Goal: Information Seeking & Learning: Learn about a topic

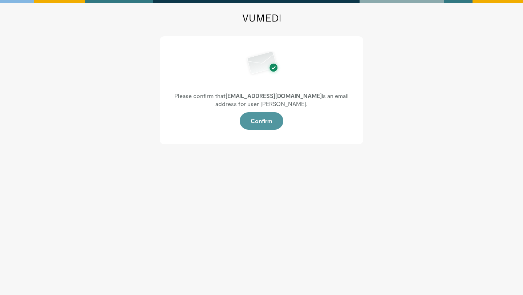
click at [262, 121] on button "Confirm" at bounding box center [262, 120] width 44 height 17
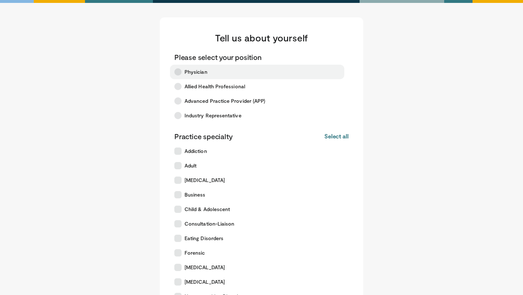
click at [189, 71] on span "Physician" at bounding box center [195, 71] width 23 height 7
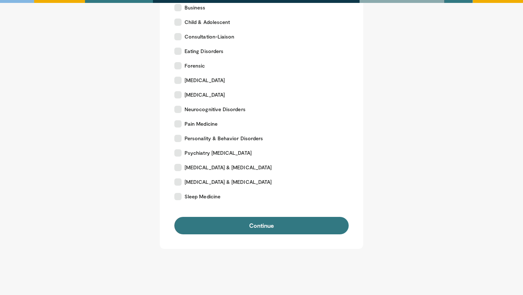
scroll to position [181, 0]
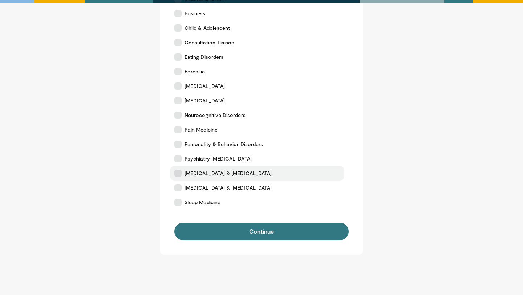
click at [205, 172] on span "[MEDICAL_DATA] & [MEDICAL_DATA]" at bounding box center [227, 173] width 87 height 7
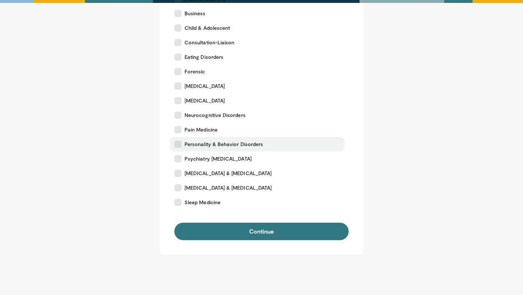
click at [199, 143] on span "Personality & Behavior Disorders" at bounding box center [223, 143] width 78 height 7
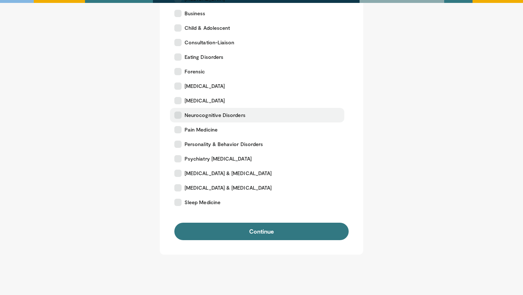
click at [203, 111] on span "Neurocognitive Disorders" at bounding box center [214, 114] width 61 height 7
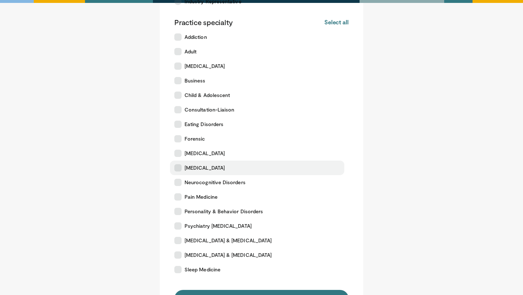
scroll to position [106, 0]
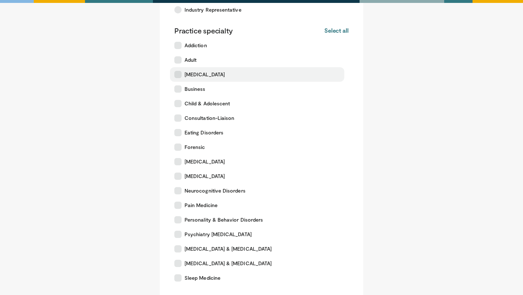
click at [217, 77] on span "[MEDICAL_DATA]" at bounding box center [204, 74] width 40 height 7
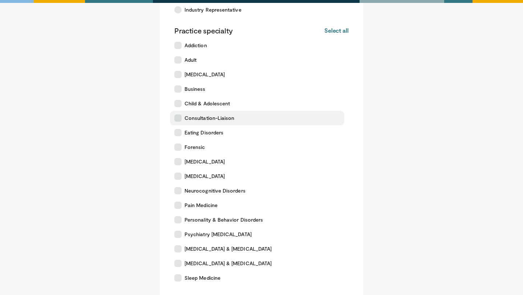
click at [211, 112] on label "Consultation-Liaison" at bounding box center [257, 118] width 174 height 15
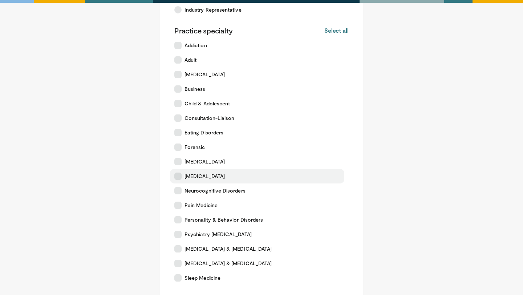
click at [225, 181] on label "[MEDICAL_DATA]" at bounding box center [257, 176] width 174 height 15
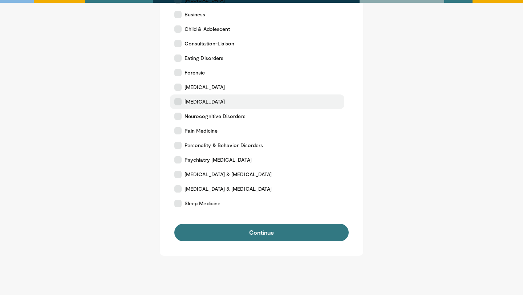
scroll to position [187, 0]
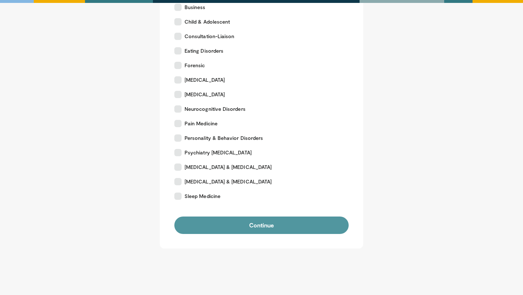
click at [236, 223] on button "Continue" at bounding box center [261, 224] width 174 height 17
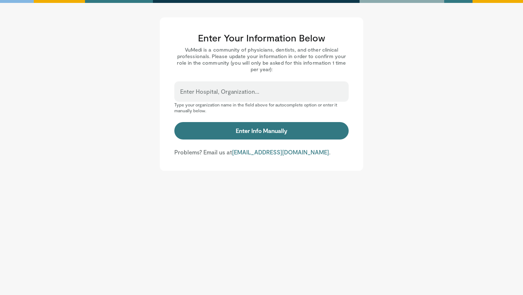
click at [244, 99] on div "Enter Hospital, Organization..." at bounding box center [261, 91] width 174 height 20
click at [238, 96] on input "Enter Hospital, Organization..." at bounding box center [261, 95] width 163 height 8
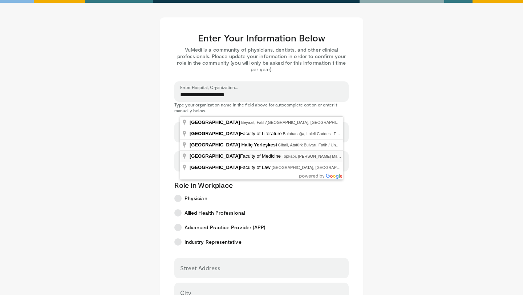
type input "**********"
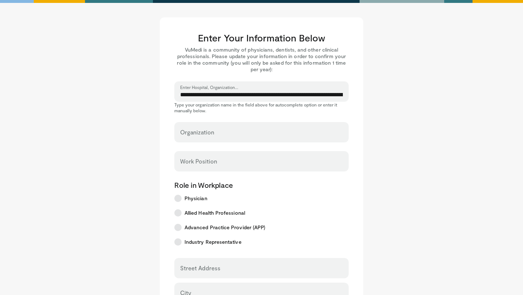
select select "**"
type input "**********"
type input "********"
type input "*****"
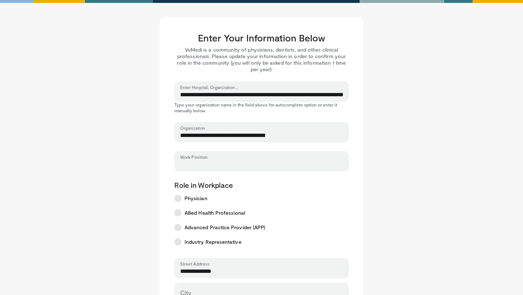
click at [223, 161] on input "Work Position" at bounding box center [261, 164] width 163 height 8
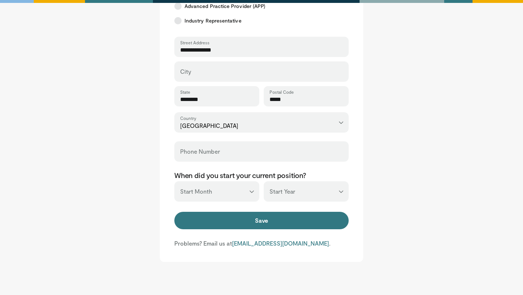
scroll to position [234, 0]
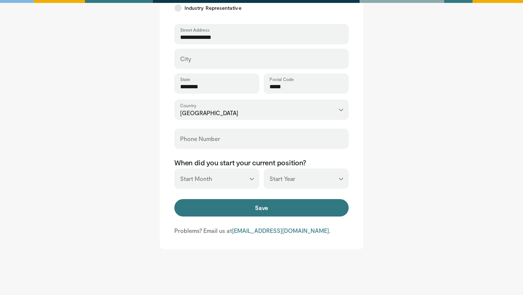
type input "**********"
click at [220, 54] on div "City" at bounding box center [261, 59] width 174 height 20
click at [218, 57] on div "City" at bounding box center [261, 59] width 174 height 20
click at [187, 60] on input "City" at bounding box center [261, 62] width 163 height 8
type input "******"
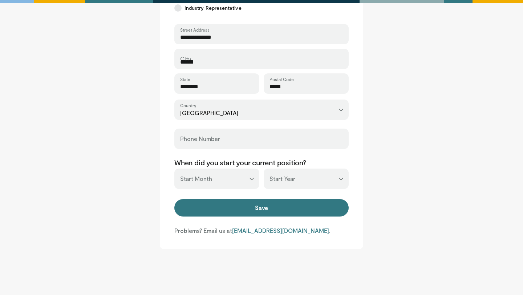
type input "**********"
type input "*****"
type input "**********"
click at [232, 180] on select "*** ******* ******** ***** ***** *** **** **** ****** ********* ******* *******…" at bounding box center [216, 178] width 85 height 20
select select "*"
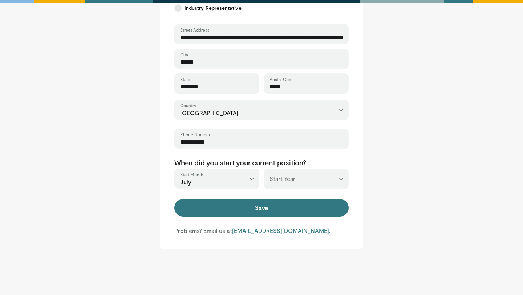
click at [294, 178] on select "*** **** **** **** **** **** **** **** **** **** **** **** **** **** **** **** …" at bounding box center [306, 178] width 85 height 20
select select "****"
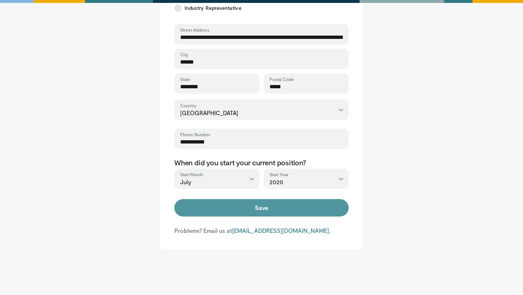
click at [248, 209] on button "Save" at bounding box center [261, 207] width 174 height 17
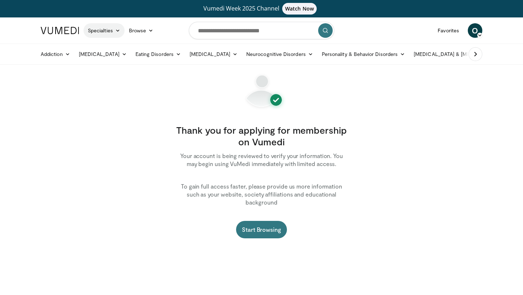
click at [109, 32] on link "Specialties" at bounding box center [103, 30] width 41 height 15
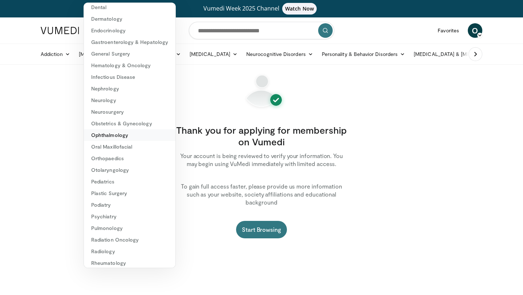
scroll to position [66, 0]
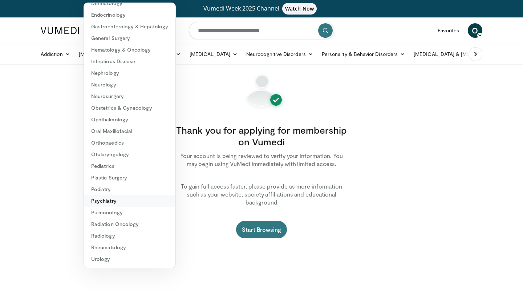
click at [115, 199] on link "Psychiatry" at bounding box center [129, 201] width 91 height 12
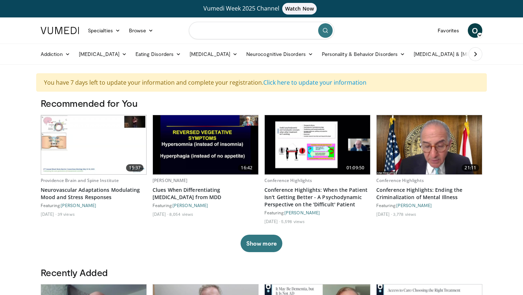
click at [225, 33] on input "Search topics, interventions" at bounding box center [261, 30] width 145 height 17
type input "**********"
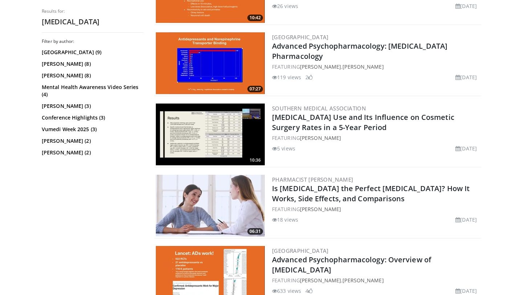
scroll to position [175, 0]
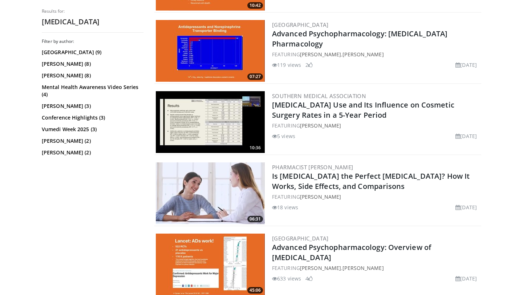
click at [244, 162] on img at bounding box center [210, 193] width 109 height 62
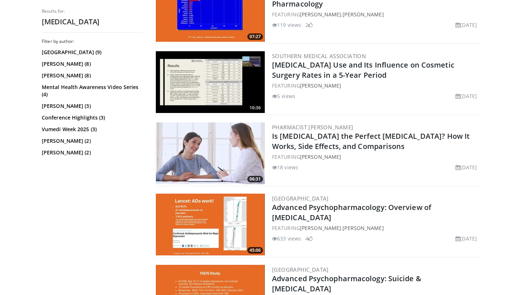
scroll to position [217, 0]
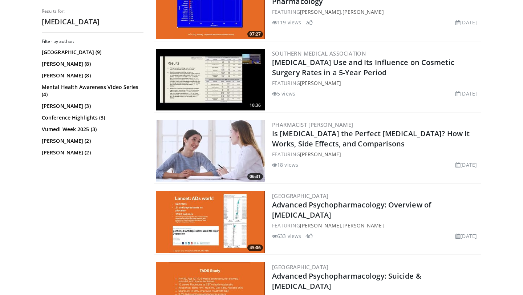
click at [231, 213] on img at bounding box center [210, 222] width 109 height 62
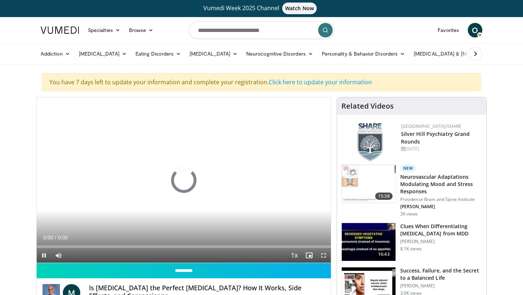
scroll to position [13, 0]
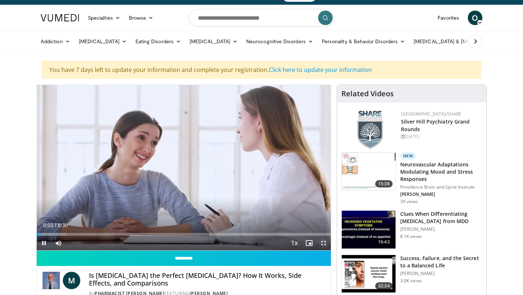
click at [325, 244] on span "Video Player" at bounding box center [323, 243] width 15 height 15
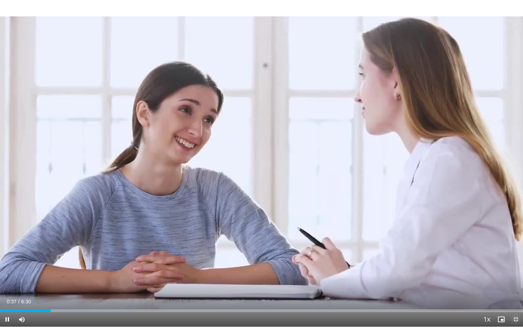
click at [512, 294] on span "Video Player" at bounding box center [515, 319] width 15 height 15
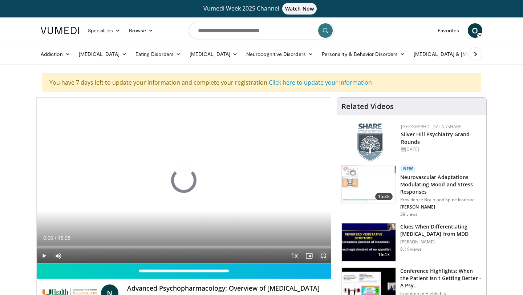
click at [322, 256] on span "Video Player" at bounding box center [323, 255] width 15 height 15
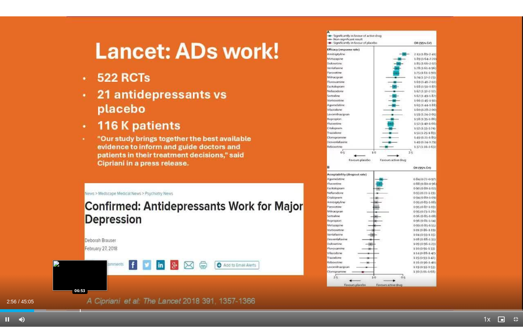
click at [80, 294] on div "Progress Bar" at bounding box center [80, 310] width 1 height 3
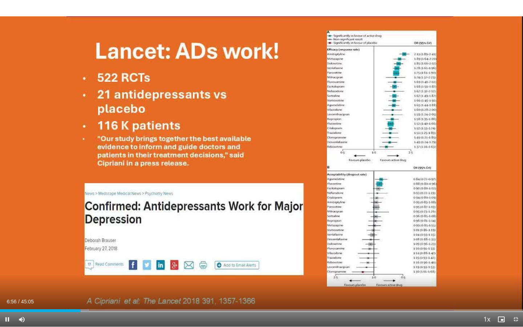
click at [150, 294] on div "Current Time 6:56 / Duration 45:05 Pause Skip Backward Skip Forward Mute Loaded…" at bounding box center [261, 319] width 523 height 15
click at [157, 294] on div "Progress Bar" at bounding box center [157, 310] width 1 height 3
click at [513, 294] on div "10 seconds Tap to unmute" at bounding box center [261, 163] width 523 height 326
click at [515, 294] on span "Video Player" at bounding box center [515, 319] width 15 height 15
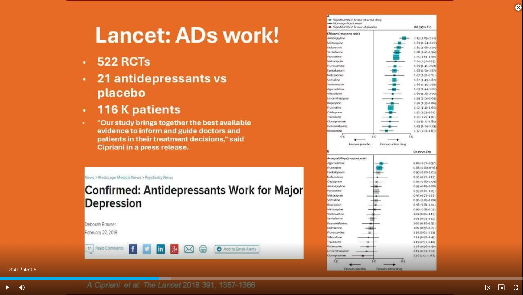
scroll to position [881, 0]
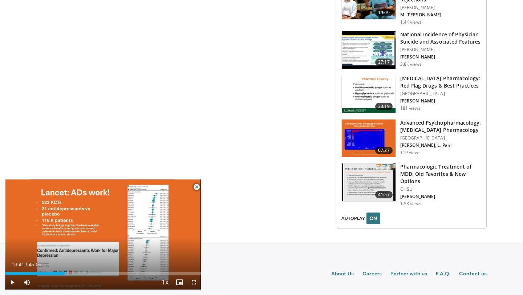
click at [367, 174] on img at bounding box center [369, 182] width 54 height 38
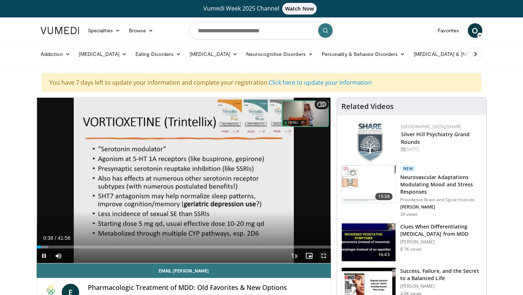
click at [325, 256] on span "Video Player" at bounding box center [323, 255] width 15 height 15
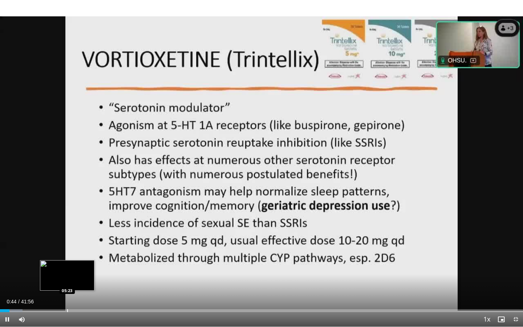
click at [67, 294] on div "Loaded : 4.33% 00:44 05:23" at bounding box center [261, 308] width 523 height 7
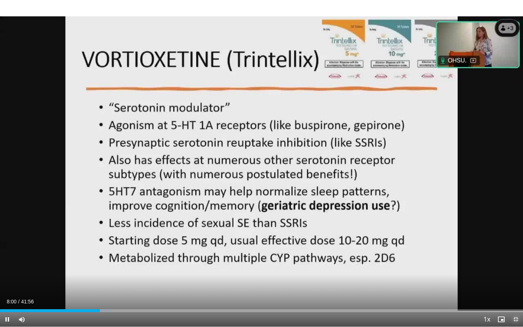
click at [514, 294] on span "Video Player" at bounding box center [515, 319] width 15 height 15
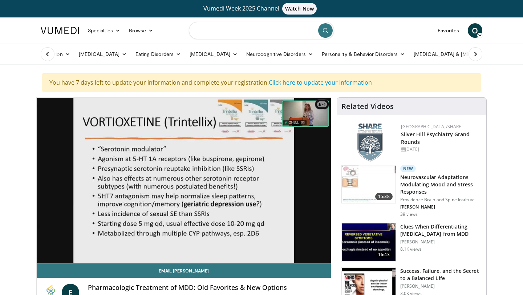
click at [253, 32] on input "Search topics, interventions" at bounding box center [261, 30] width 145 height 17
type input "**********"
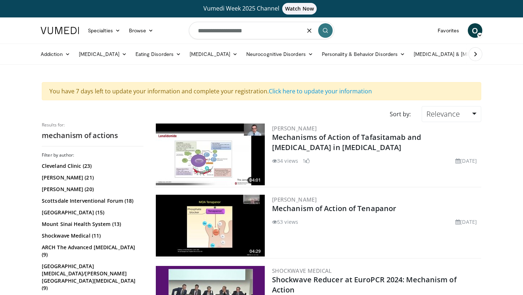
click at [274, 32] on input "**********" at bounding box center [261, 30] width 145 height 17
type input "**********"
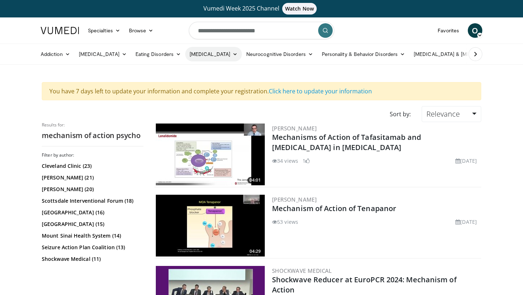
click at [214, 56] on link "[MEDICAL_DATA]" at bounding box center [213, 54] width 57 height 15
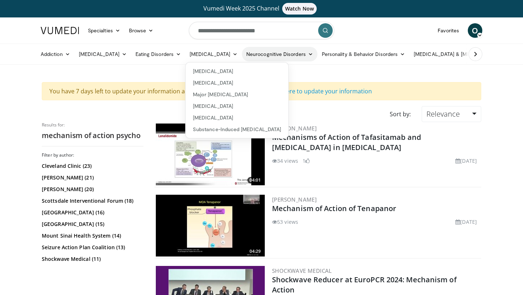
click at [293, 55] on link "Neurocognitive Disorders" at bounding box center [280, 54] width 76 height 15
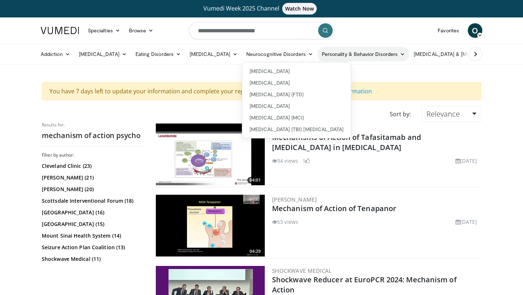
click at [356, 54] on link "Personality & Behavior Disorders" at bounding box center [363, 54] width 92 height 15
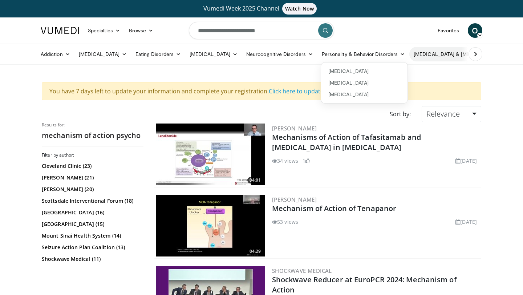
click at [431, 57] on link "[MEDICAL_DATA] & [MEDICAL_DATA]" at bounding box center [461, 54] width 104 height 15
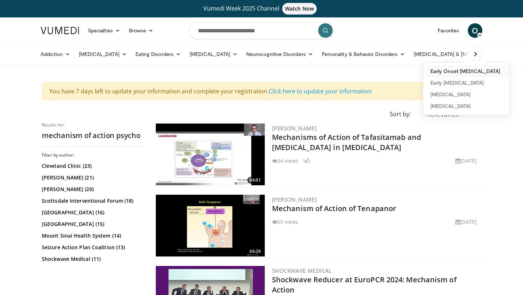
click at [436, 68] on link "Early Onset [MEDICAL_DATA]" at bounding box center [466, 71] width 86 height 12
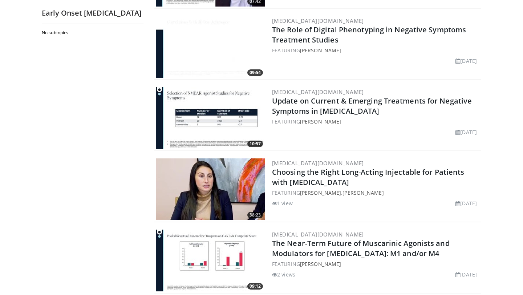
scroll to position [250, 0]
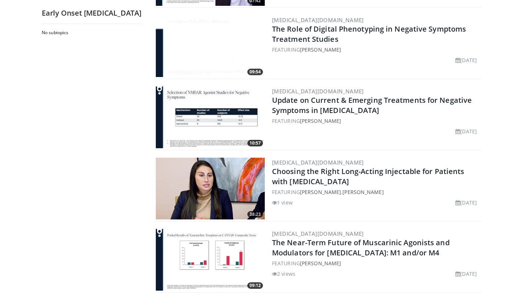
click at [248, 111] on img at bounding box center [210, 117] width 109 height 62
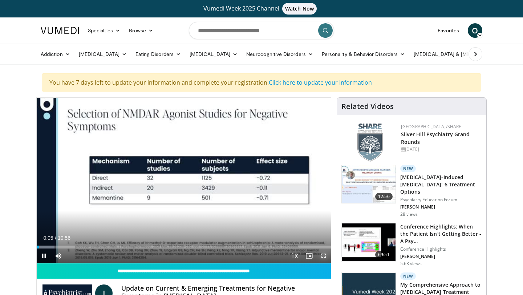
click at [325, 256] on span "Video Player" at bounding box center [323, 255] width 15 height 15
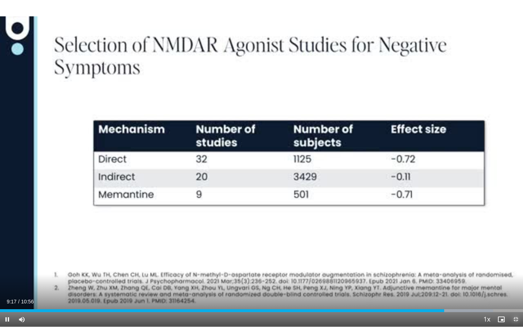
click at [517, 294] on span "Video Player" at bounding box center [515, 319] width 15 height 15
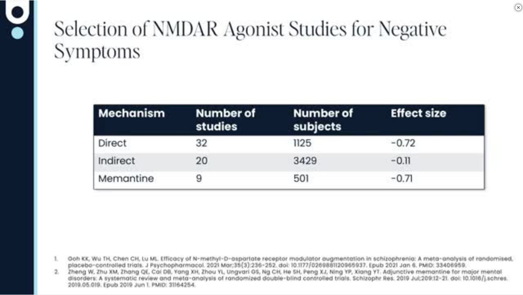
scroll to position [629, 0]
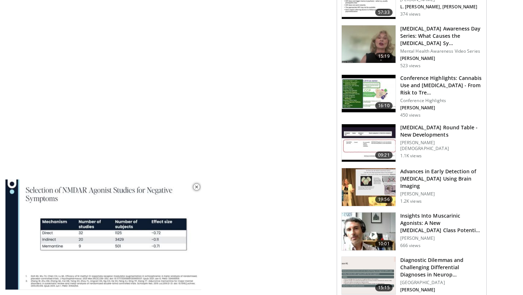
click at [361, 127] on img at bounding box center [369, 143] width 54 height 38
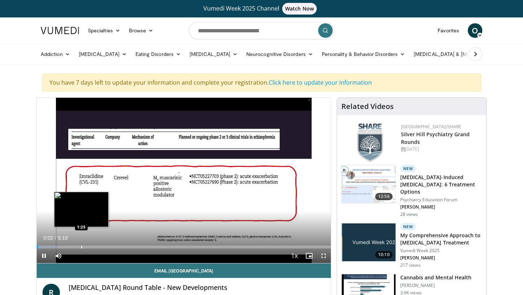
click at [81, 247] on div "Progress Bar" at bounding box center [81, 246] width 1 height 3
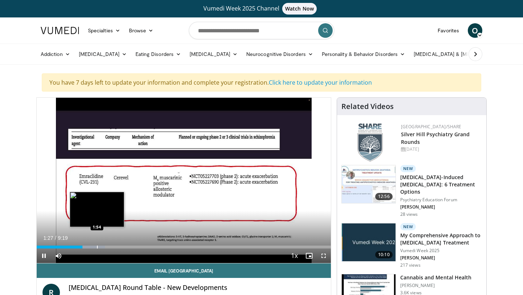
click at [97, 245] on div "Progress Bar" at bounding box center [97, 246] width 1 height 3
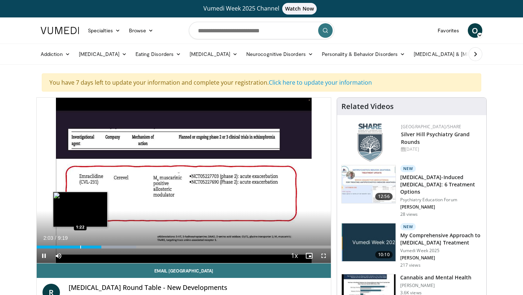
click at [80, 248] on div "Progress Bar" at bounding box center [80, 246] width 1 height 3
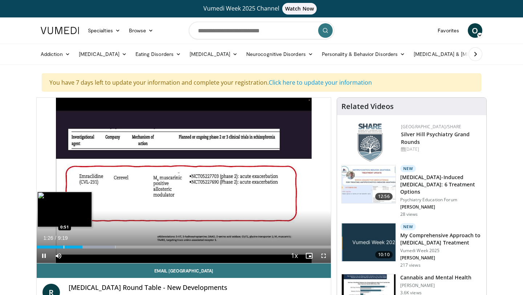
click at [64, 248] on div "Progress Bar" at bounding box center [64, 246] width 1 height 3
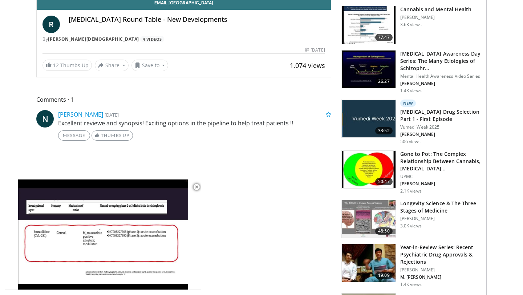
scroll to position [280, 0]
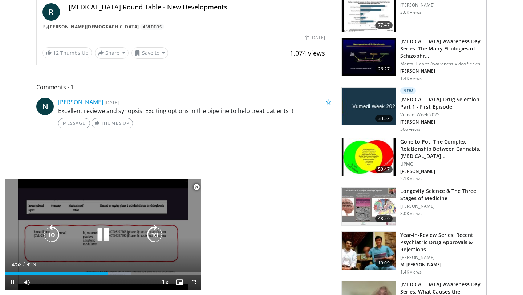
click at [70, 256] on div "10 seconds Tap to unmute" at bounding box center [103, 234] width 196 height 110
click at [98, 236] on icon "Video Player" at bounding box center [103, 234] width 20 height 20
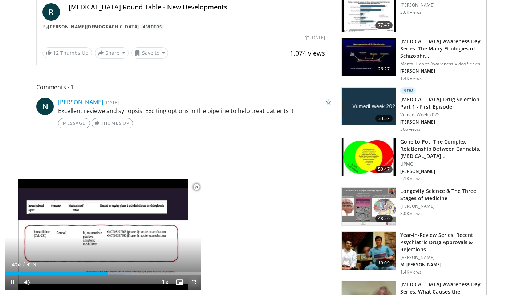
click at [195, 280] on span "Video Player" at bounding box center [194, 282] width 15 height 15
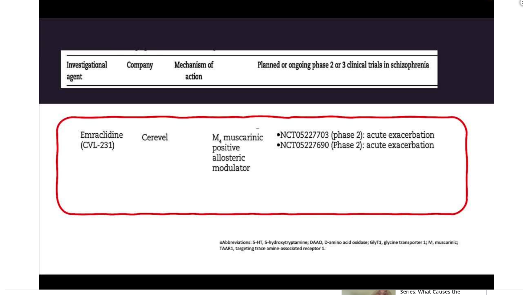
scroll to position [115, 0]
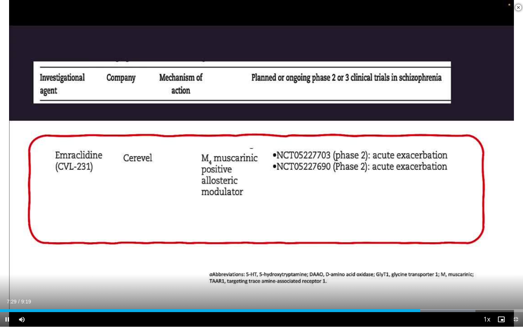
click at [516, 294] on span "Video Player" at bounding box center [515, 319] width 15 height 15
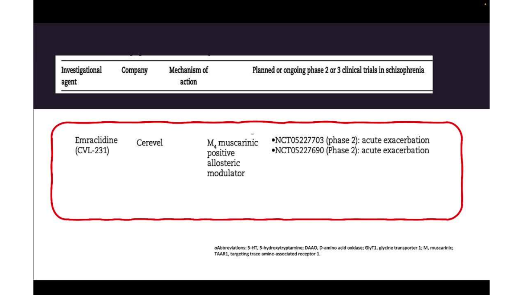
scroll to position [33, 0]
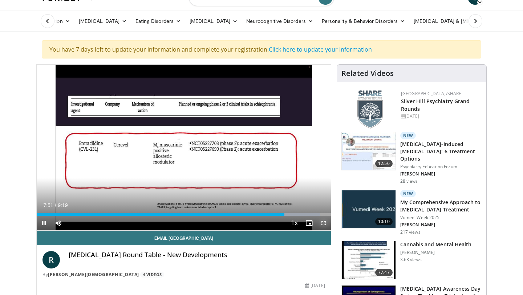
click at [322, 224] on span "Video Player" at bounding box center [323, 223] width 15 height 15
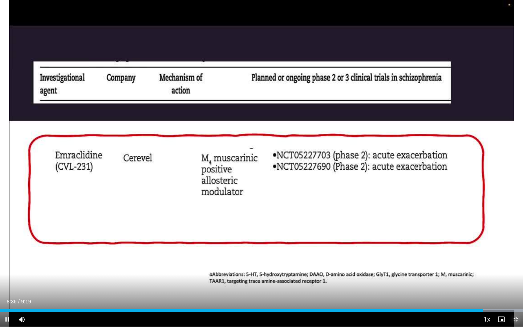
click at [515, 294] on span "Video Player" at bounding box center [515, 319] width 15 height 15
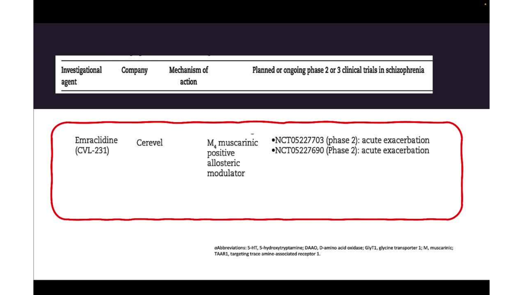
scroll to position [93, 0]
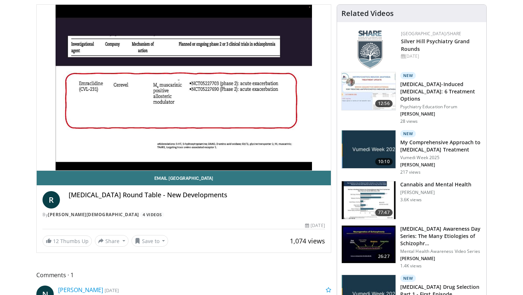
click at [381, 136] on img at bounding box center [369, 149] width 54 height 38
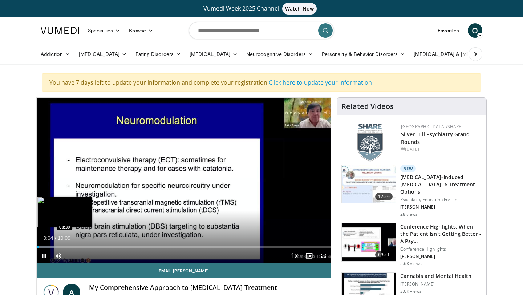
click at [52, 245] on div "Progress Bar" at bounding box center [52, 246] width 1 height 3
click at [68, 247] on div "Progress Bar" at bounding box center [68, 246] width 1 height 3
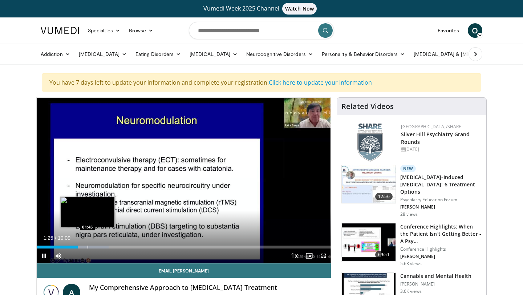
click at [87, 244] on div "Loaded : 24.40% 01:25 01:45" at bounding box center [184, 244] width 294 height 7
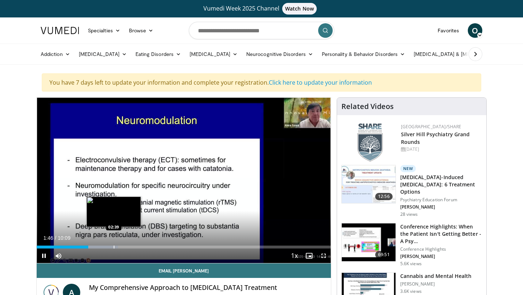
click at [114, 247] on div "Progress Bar" at bounding box center [114, 246] width 1 height 3
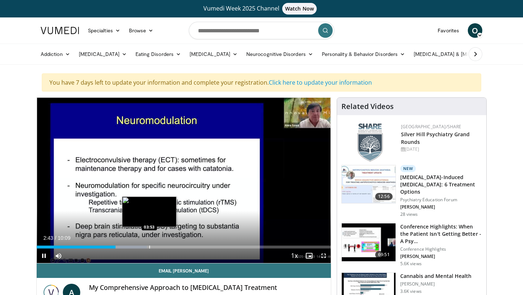
click at [149, 246] on div "Progress Bar" at bounding box center [149, 246] width 1 height 3
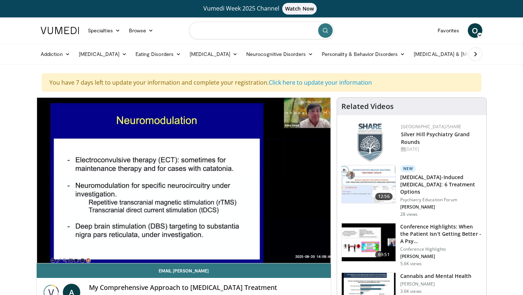
click at [229, 33] on input "Search topics, interventions" at bounding box center [261, 30] width 145 height 17
type input "****"
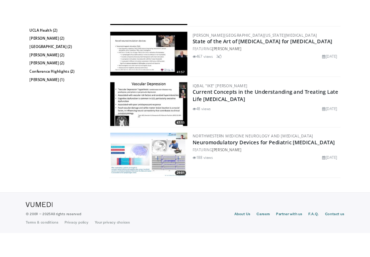
scroll to position [1606, 0]
